Goal: Obtain resource: Obtain resource

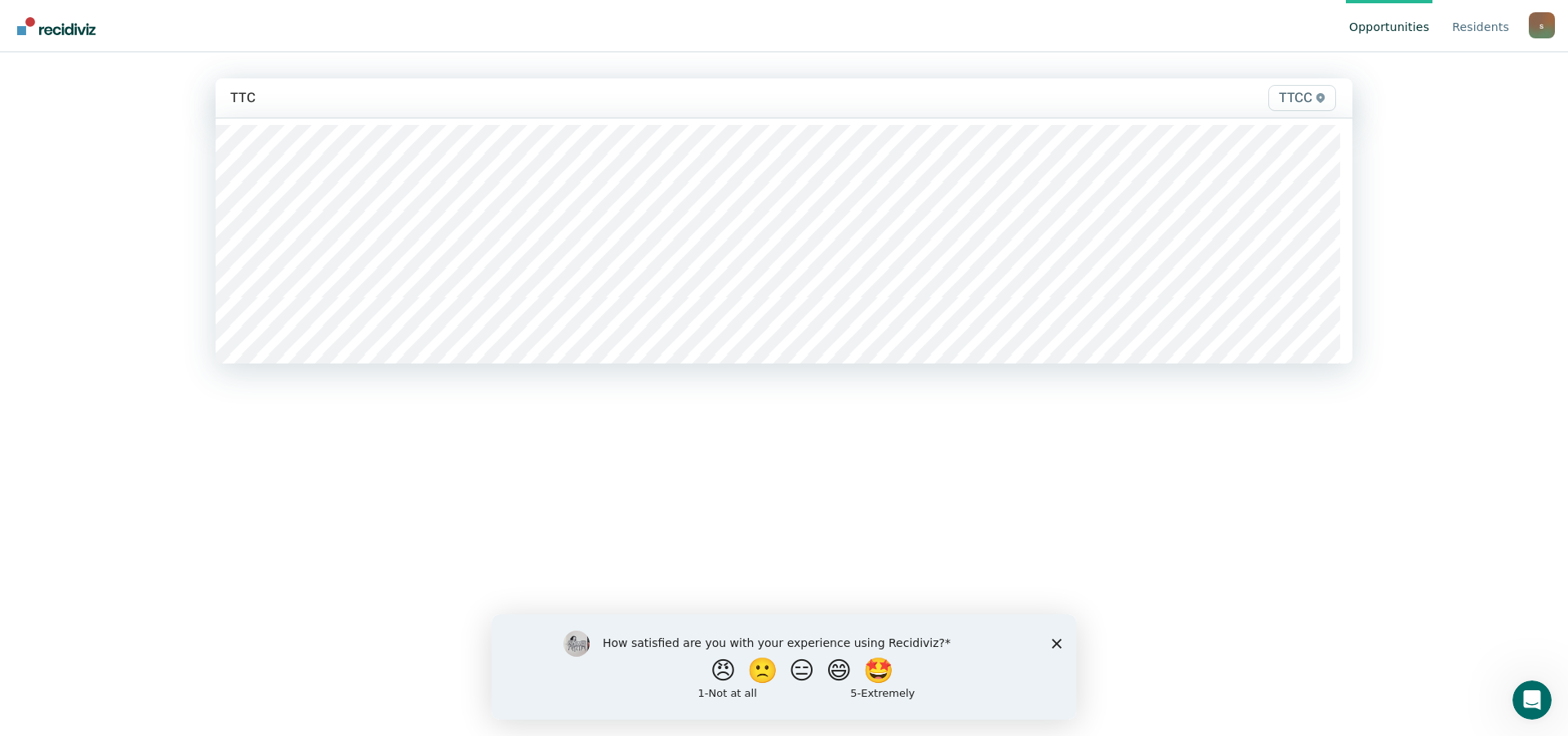
type input "TTCC"
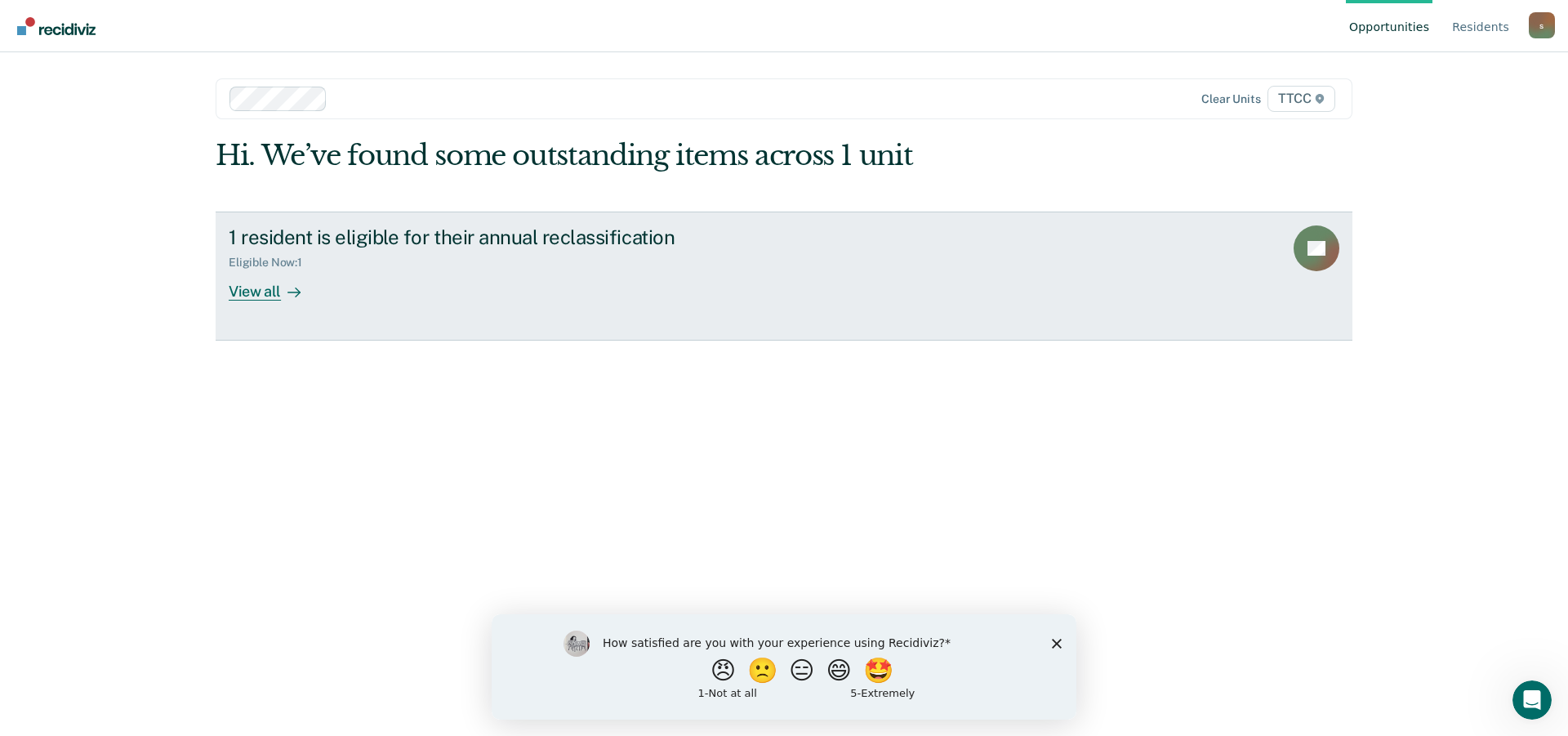
click at [262, 290] on div "View all" at bounding box center [274, 285] width 92 height 32
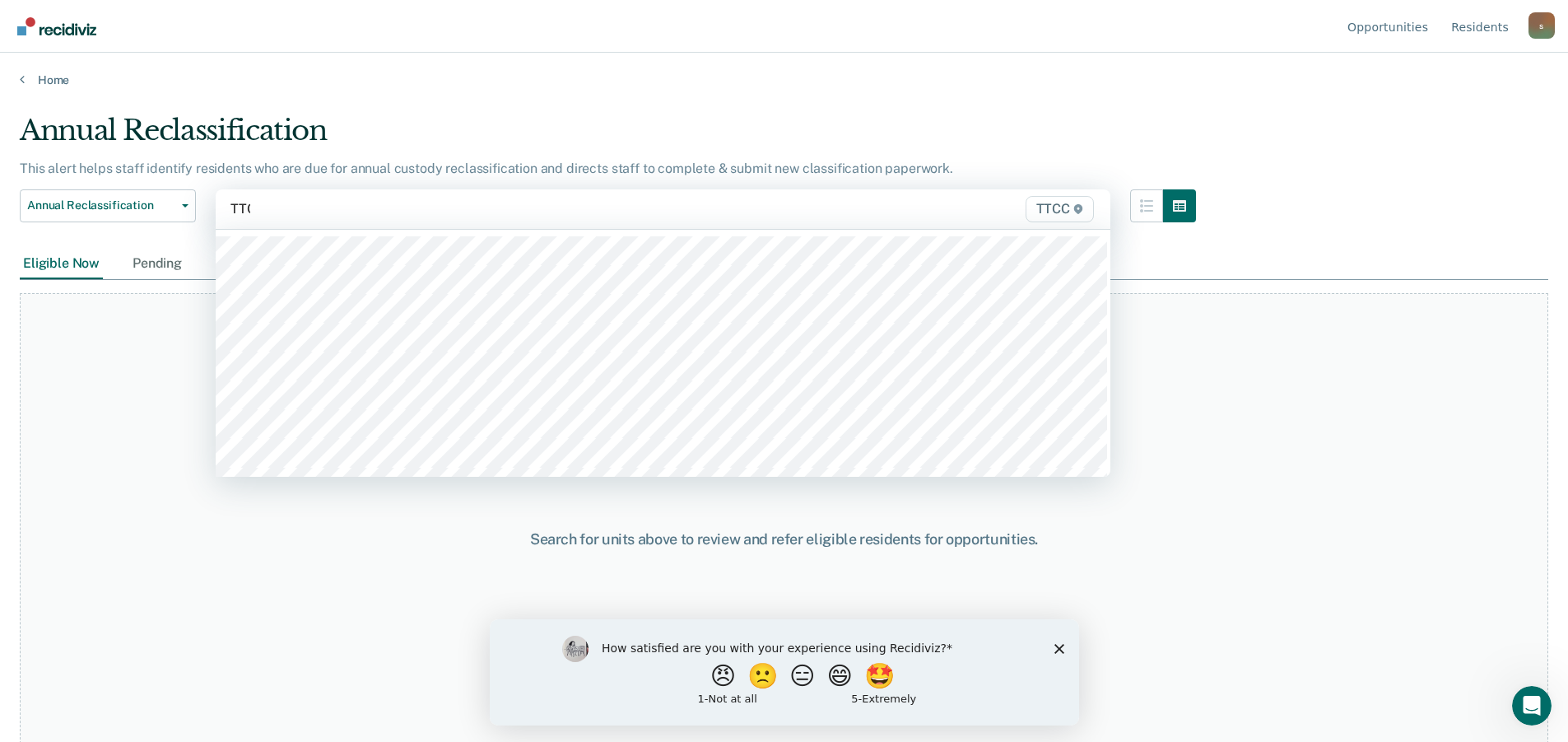
type input "TTCC"
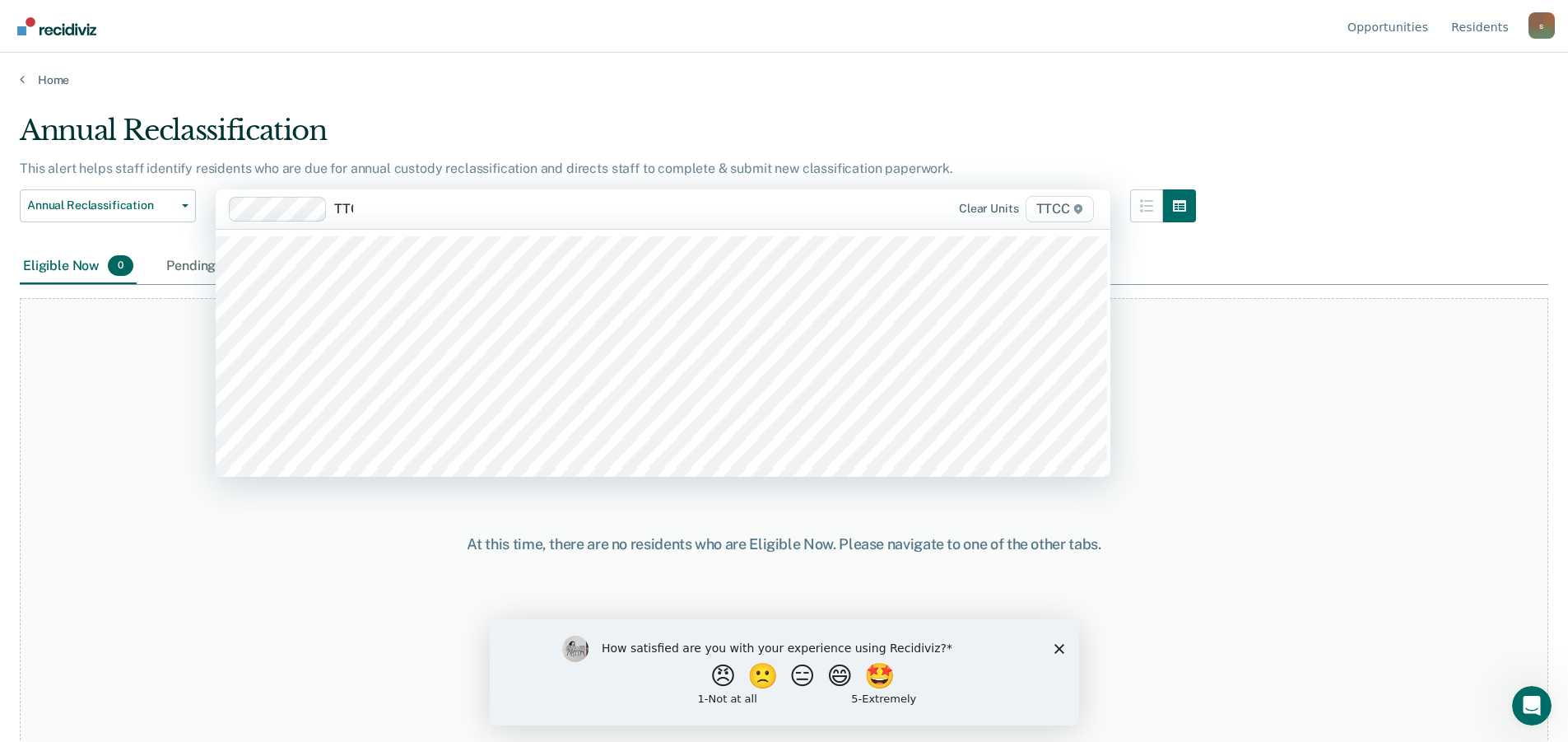
type input "TTCC"
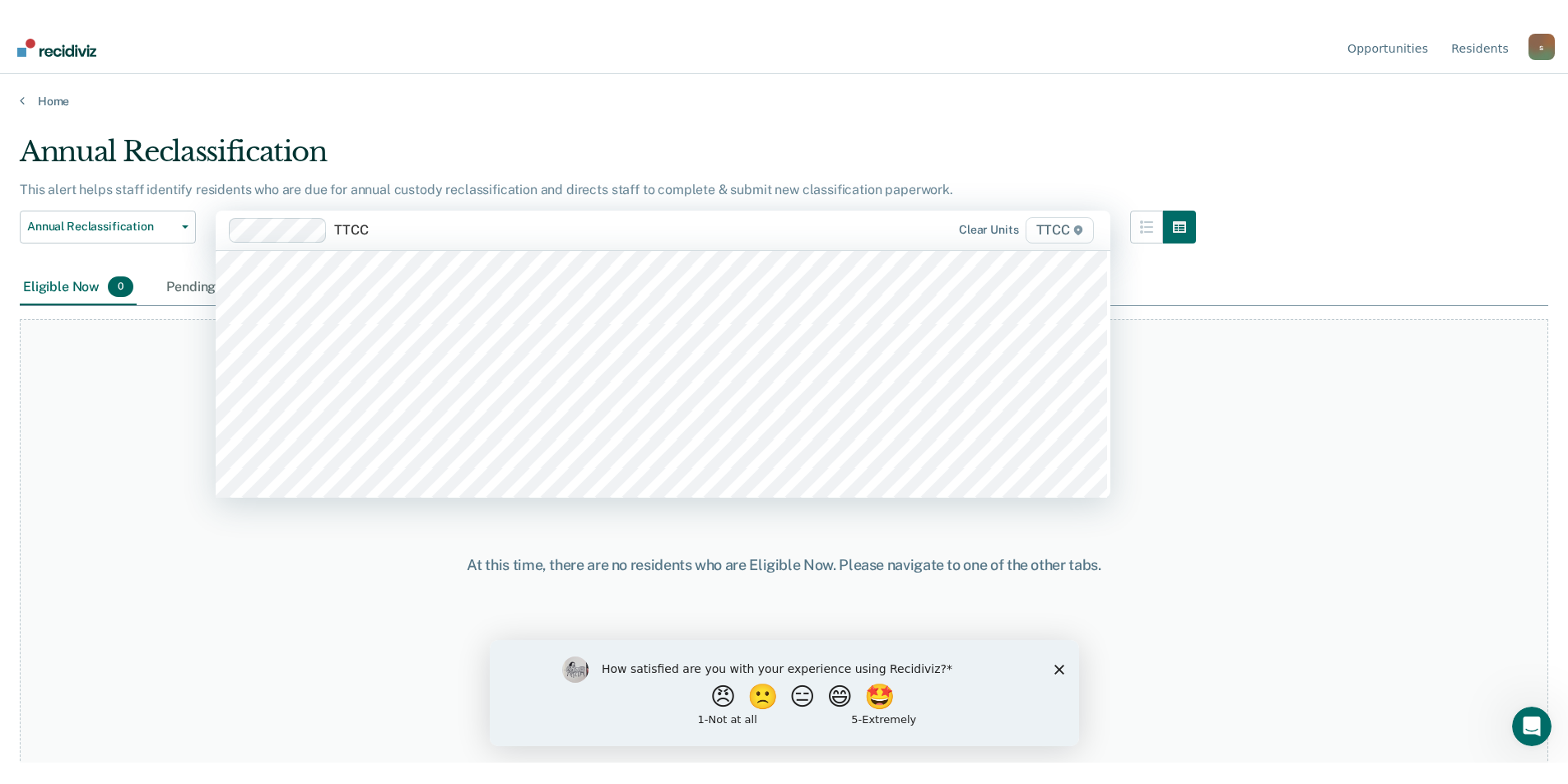
scroll to position [246, 0]
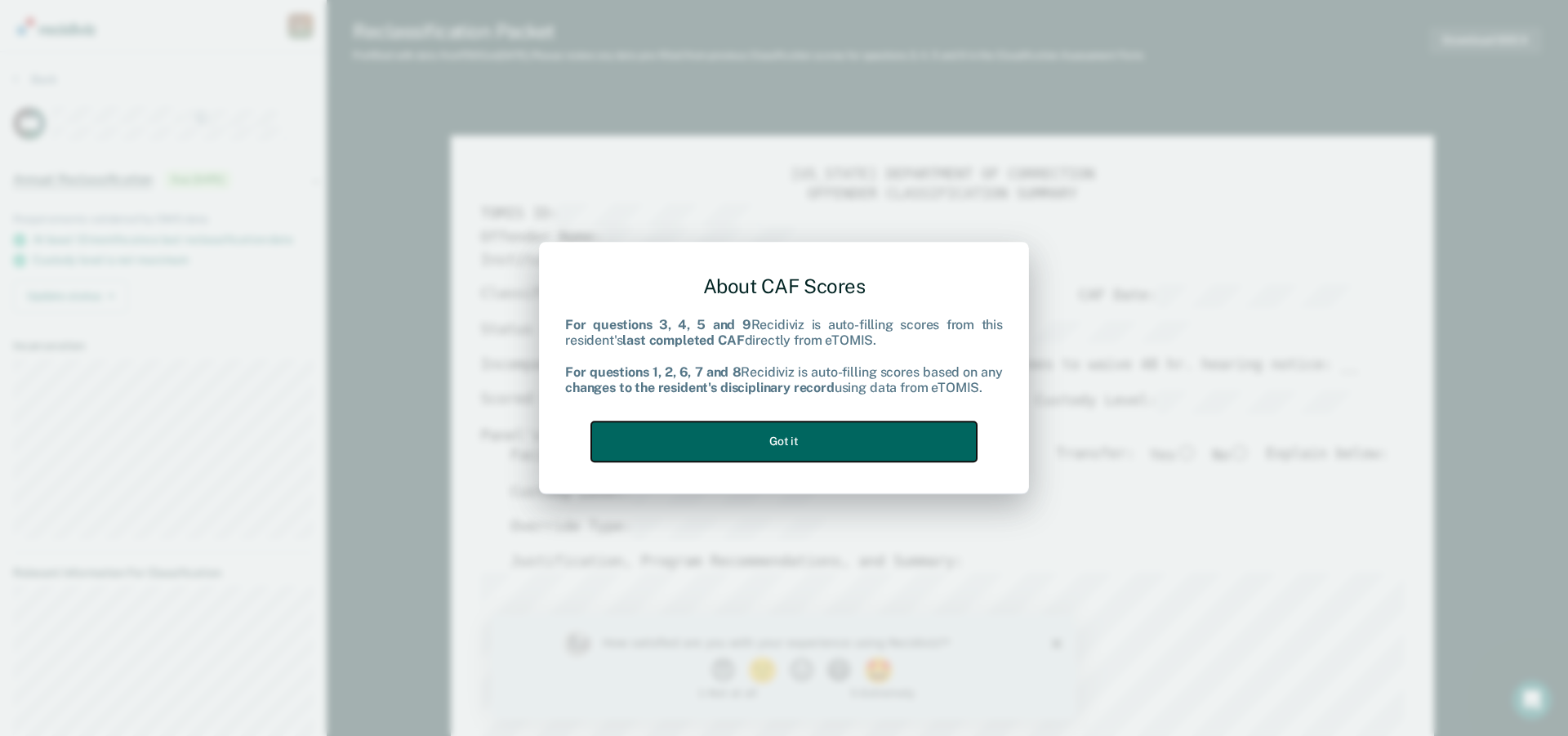
click at [783, 440] on button "Got it" at bounding box center [784, 441] width 385 height 40
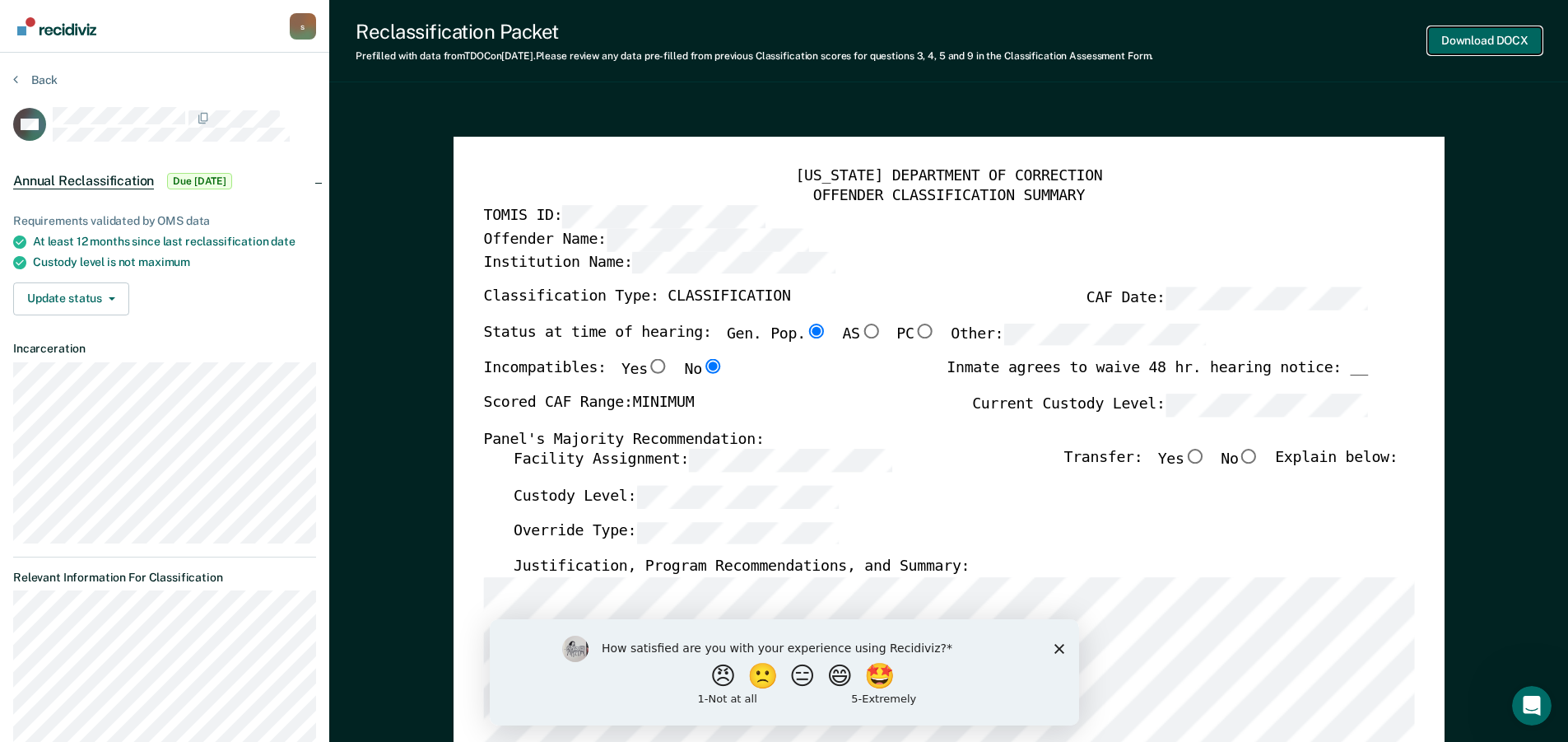
click at [1503, 36] on button "Download DOCX" at bounding box center [1484, 41] width 113 height 28
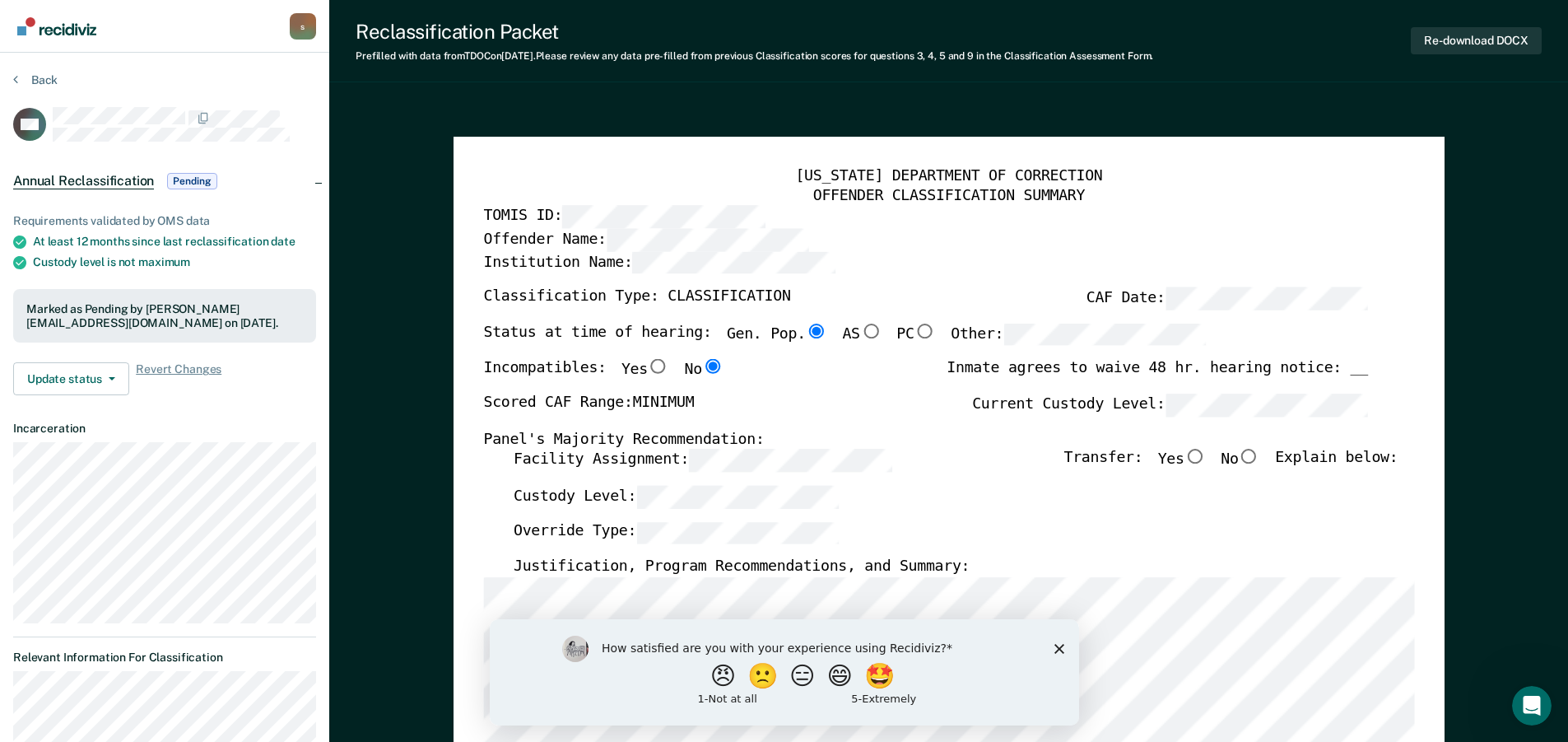
type textarea "x"
